Goal: Register for event/course

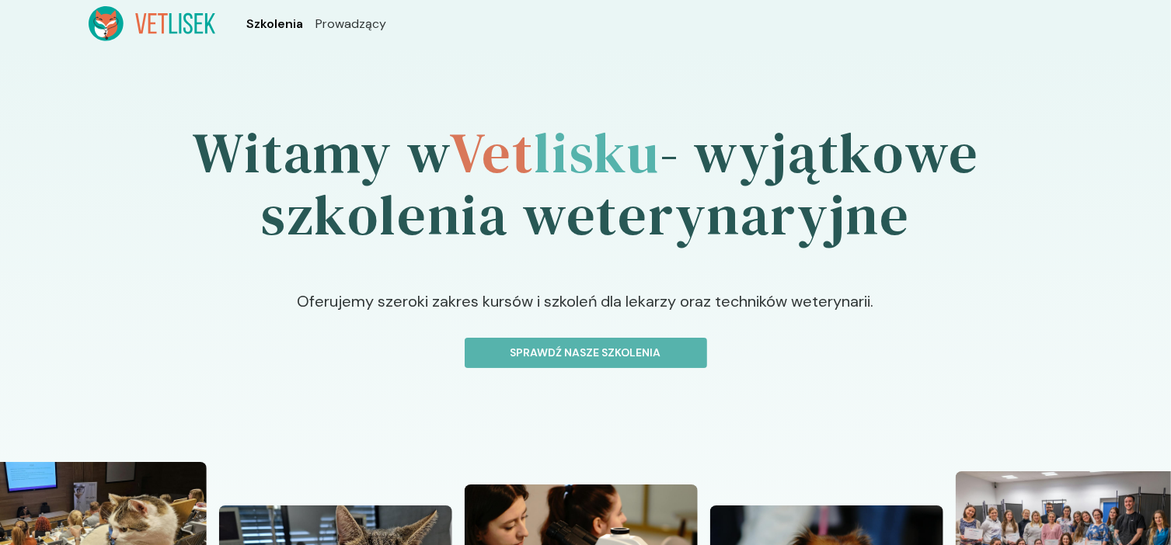
click at [266, 30] on span "Szkolenia" at bounding box center [274, 24] width 57 height 19
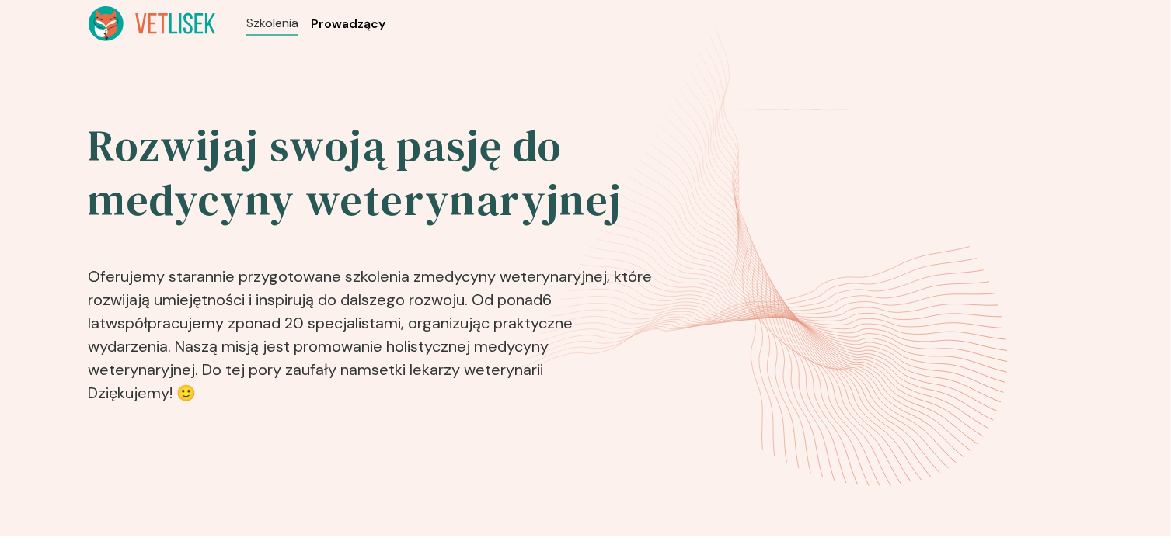
click at [343, 23] on span "Prowadzący" at bounding box center [348, 24] width 75 height 19
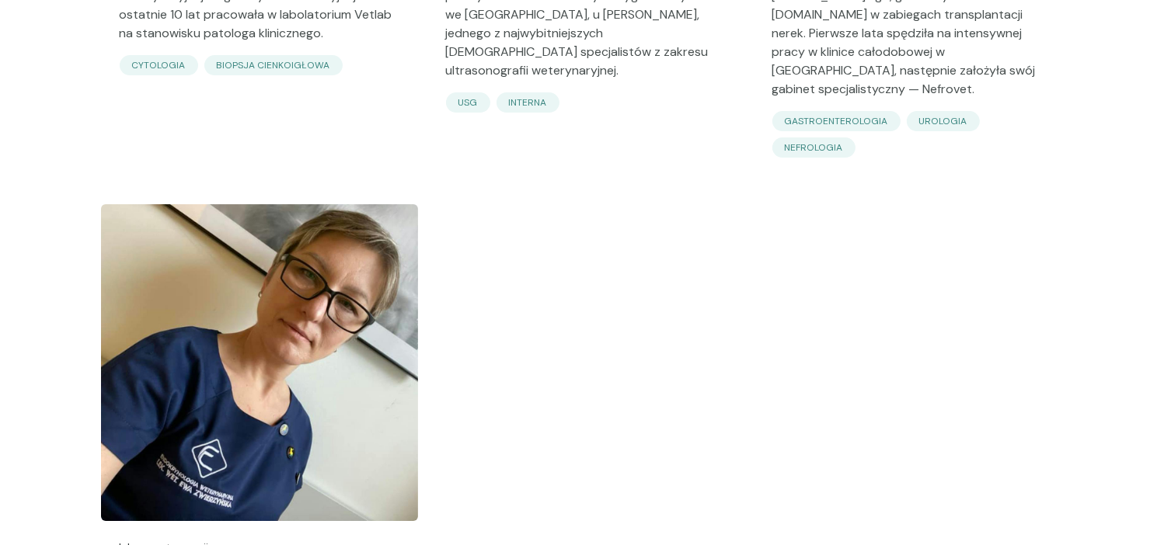
scroll to position [5128, 0]
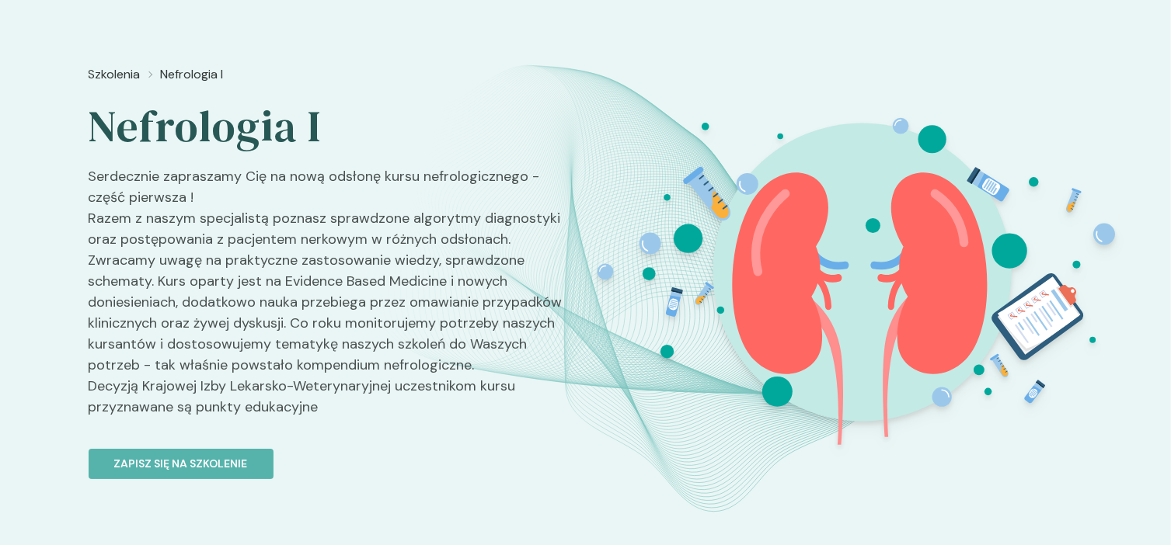
scroll to position [78, 0]
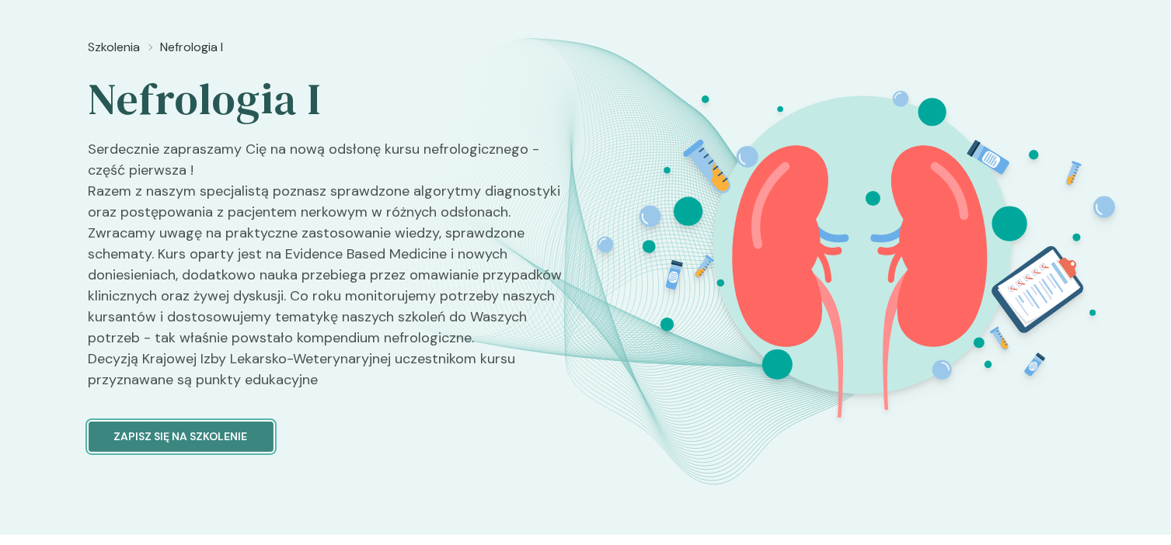
click at [162, 444] on p "Zapisz się na szkolenie" at bounding box center [181, 437] width 134 height 16
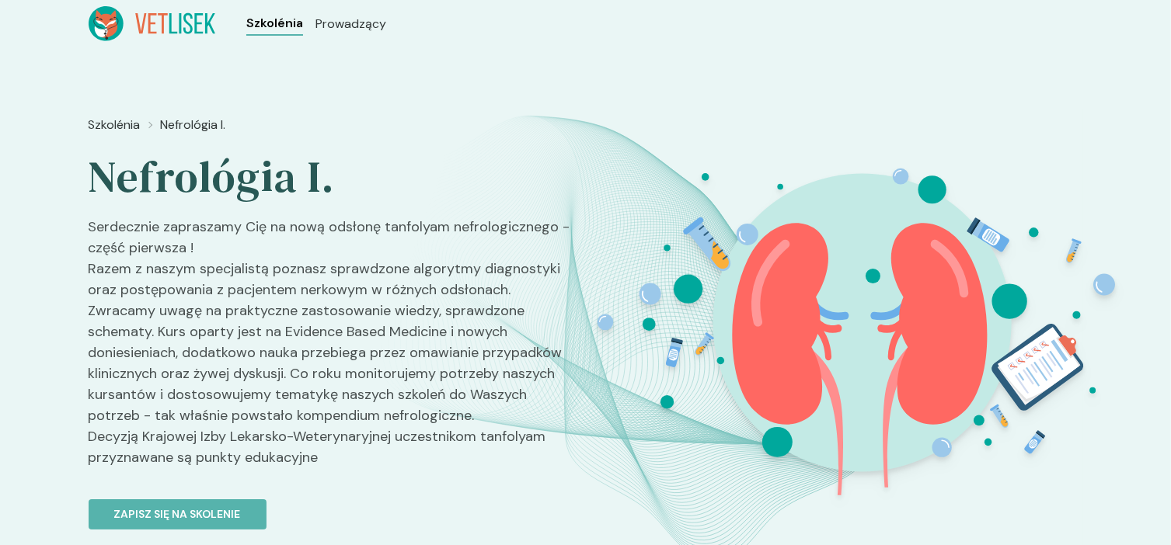
click at [261, 23] on font "Szkolénia" at bounding box center [274, 23] width 57 height 16
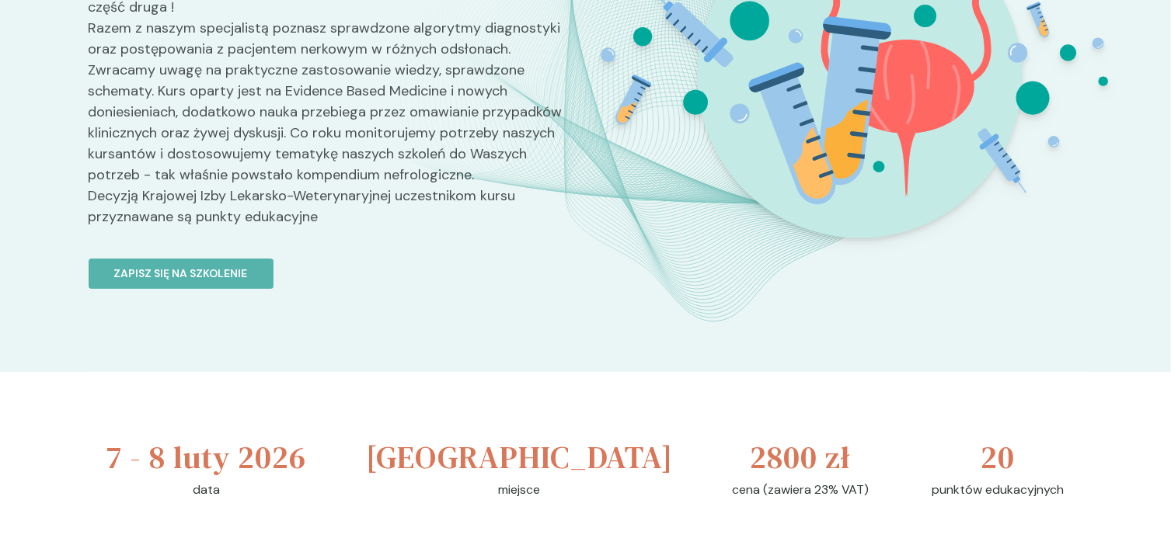
scroll to position [311, 0]
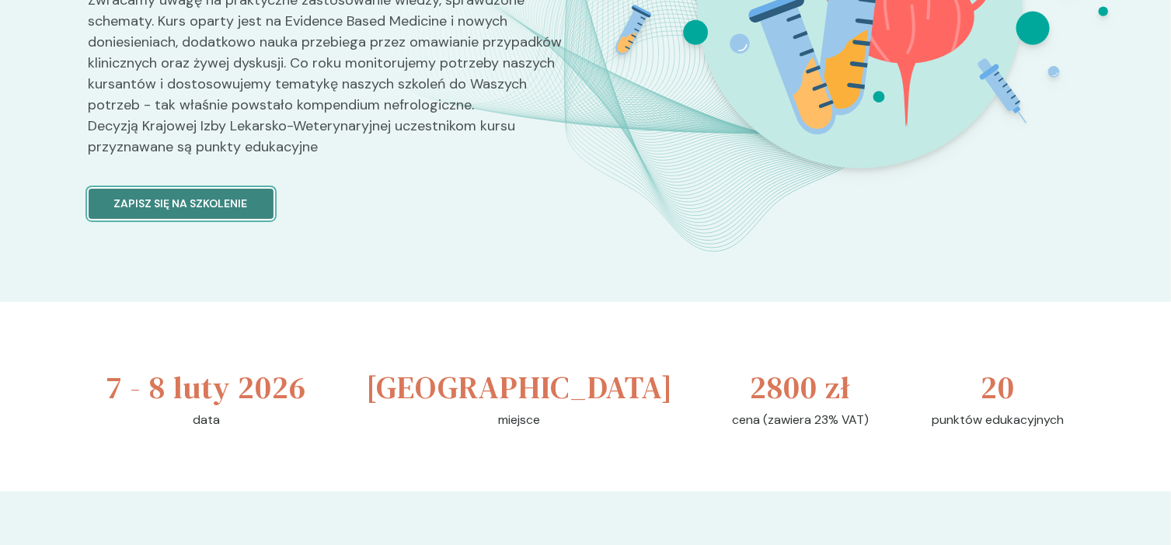
click at [213, 201] on p "Zapisz się na szkolenie" at bounding box center [181, 204] width 134 height 16
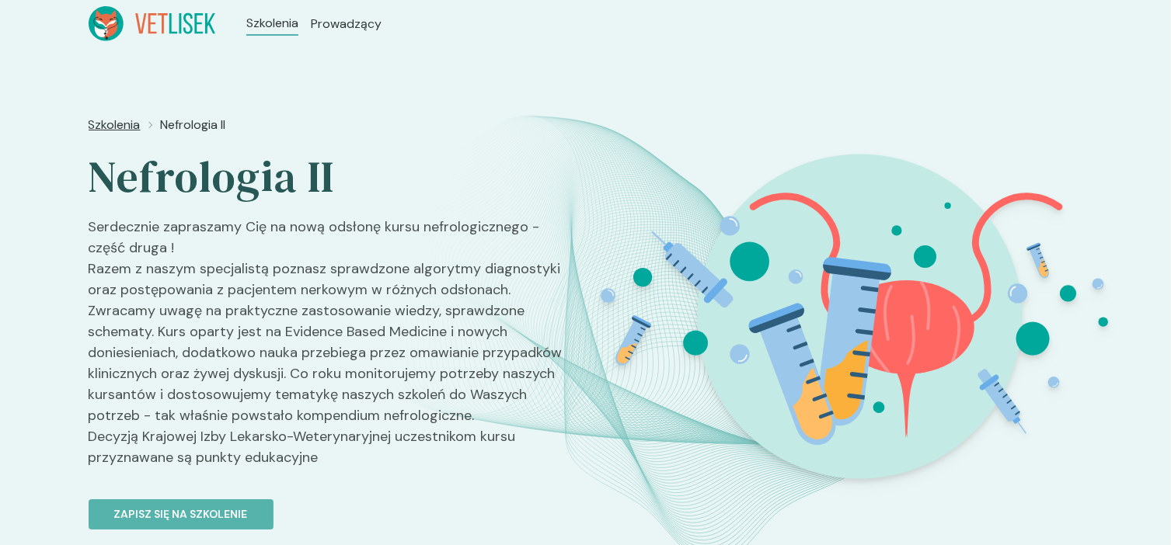
click at [121, 125] on span "Szkolenia" at bounding box center [115, 125] width 52 height 19
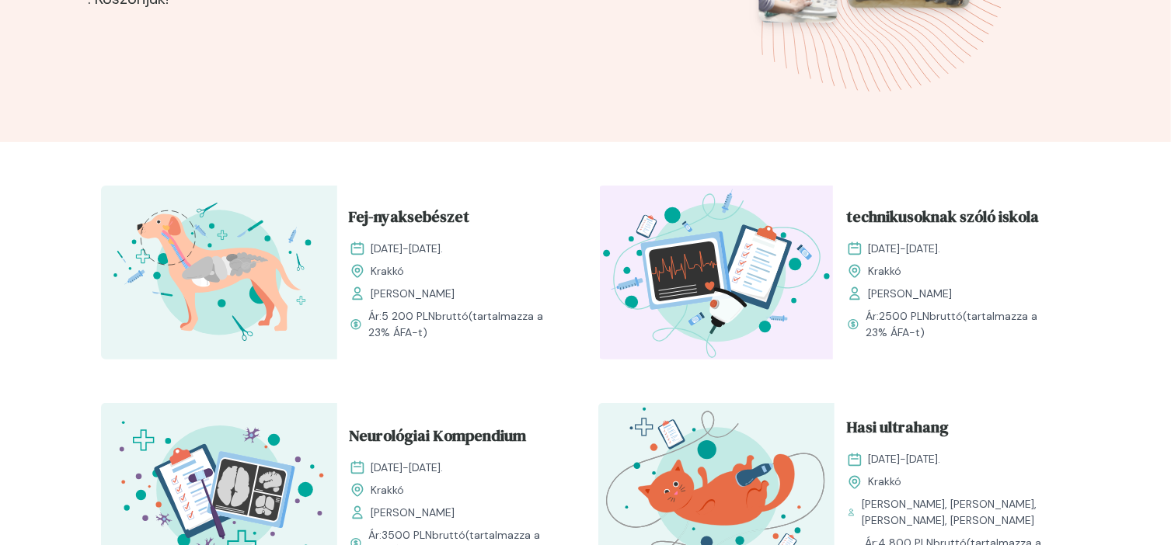
scroll to position [388, 0]
